Goal: Navigation & Orientation: Find specific page/section

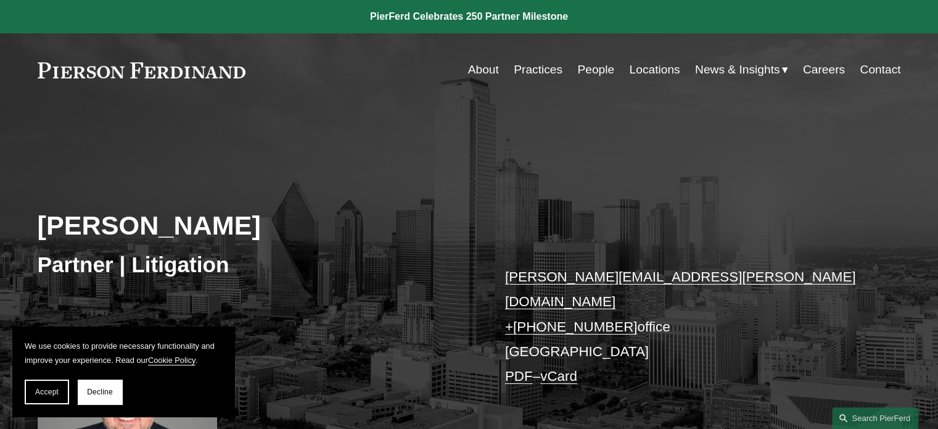
click at [478, 72] on link "About" at bounding box center [483, 69] width 31 height 23
click at [147, 74] on link at bounding box center [142, 70] width 208 height 16
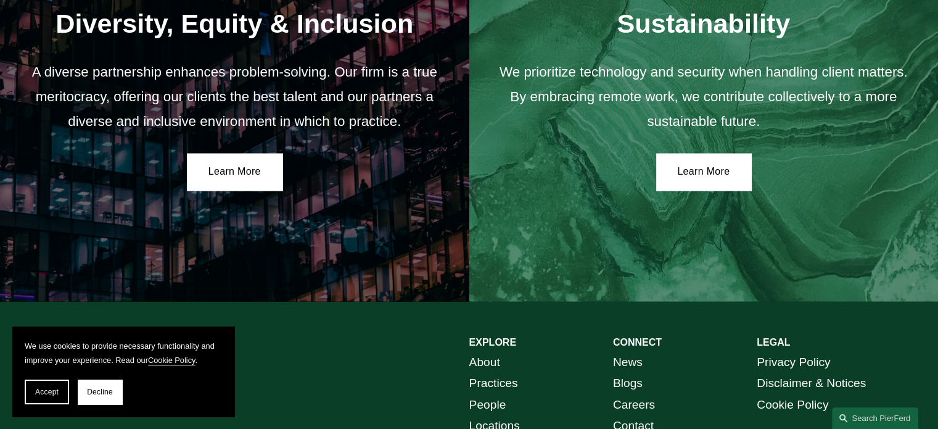
scroll to position [2281, 0]
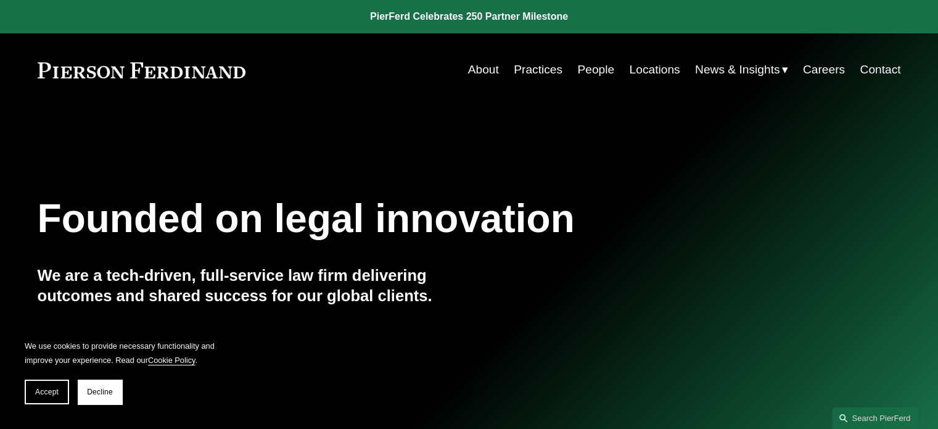
click at [596, 68] on link "People" at bounding box center [595, 69] width 37 height 23
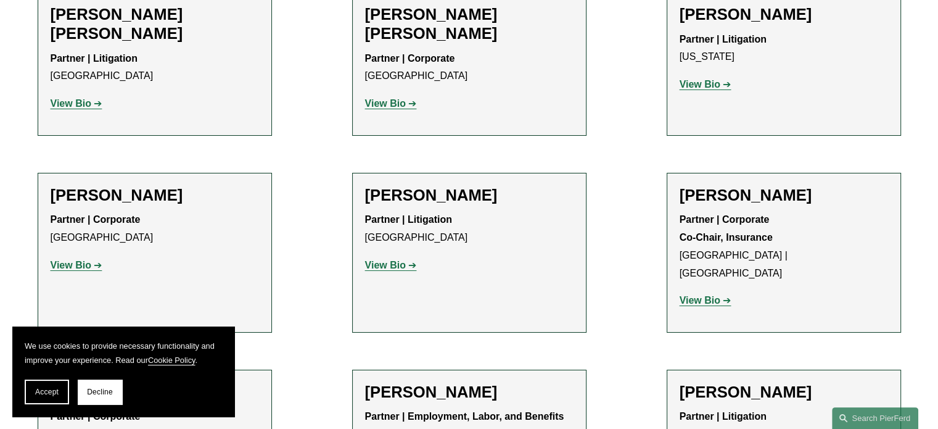
scroll to position [9187, 0]
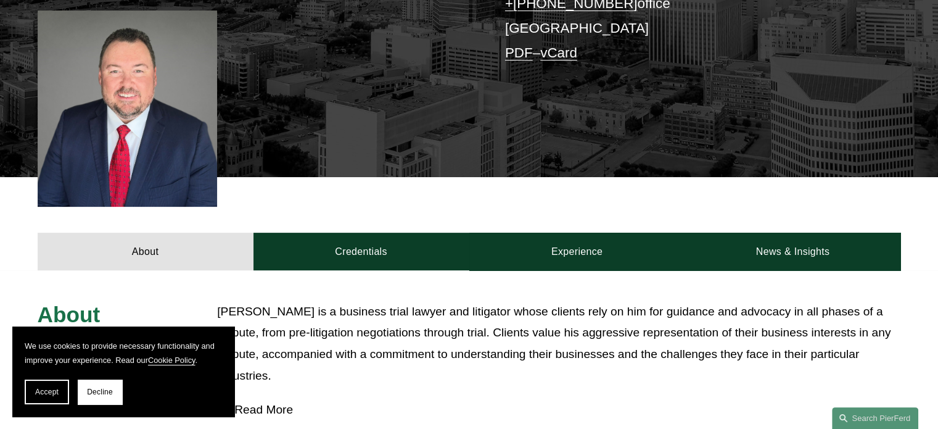
scroll to position [308, 0]
